Goal: Use online tool/utility: Utilize a website feature to perform a specific function

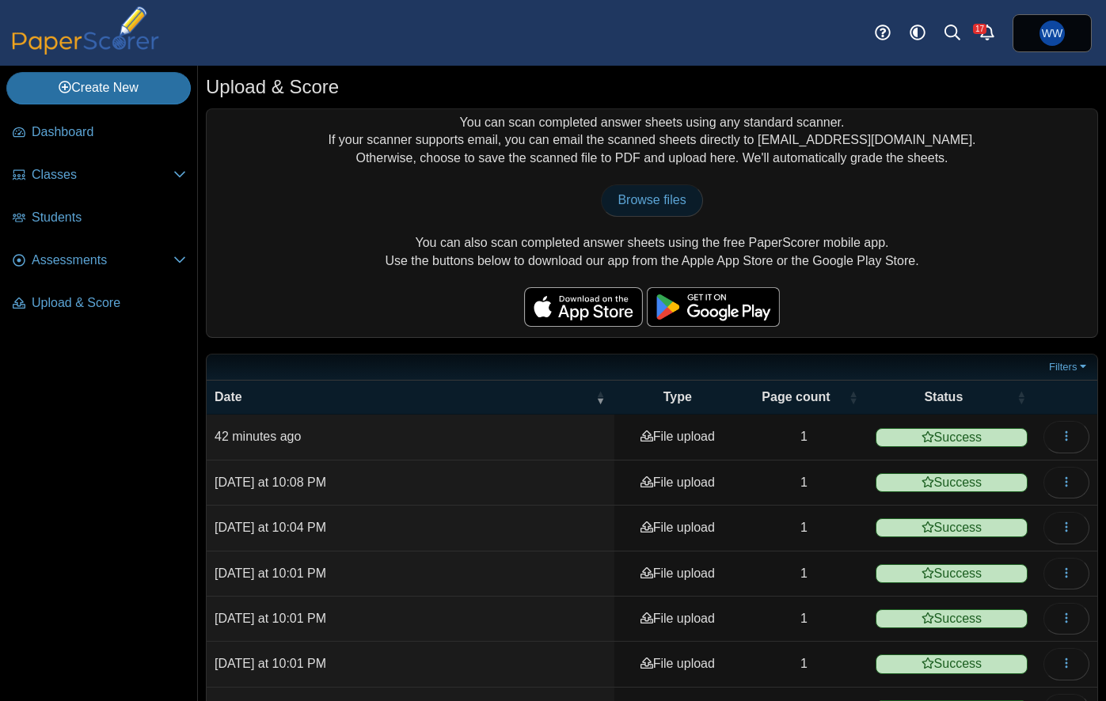
click at [624, 214] on link "Browse files" at bounding box center [651, 200] width 101 height 32
type input "**********"
click at [644, 201] on span "Browse files" at bounding box center [651, 199] width 68 height 13
type input "**********"
